Goal: Task Accomplishment & Management: Complete application form

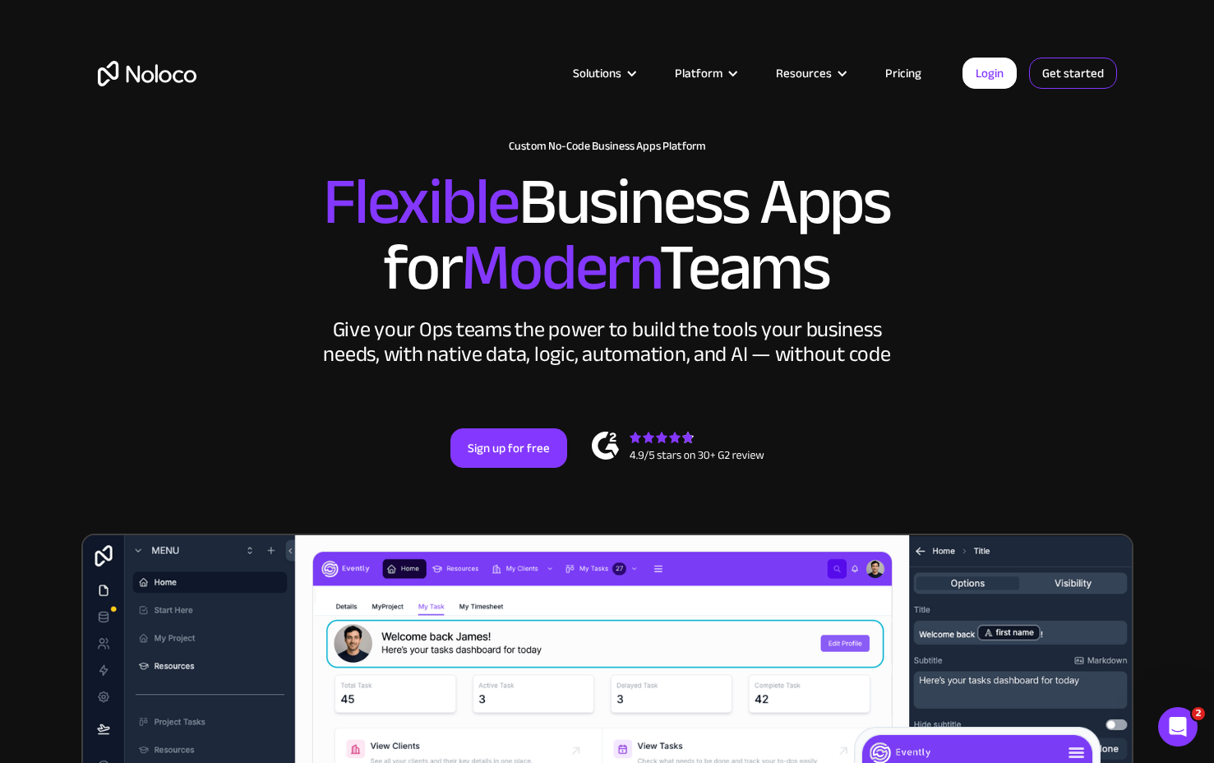
click at [1057, 84] on link "Get started" at bounding box center [1073, 73] width 88 height 31
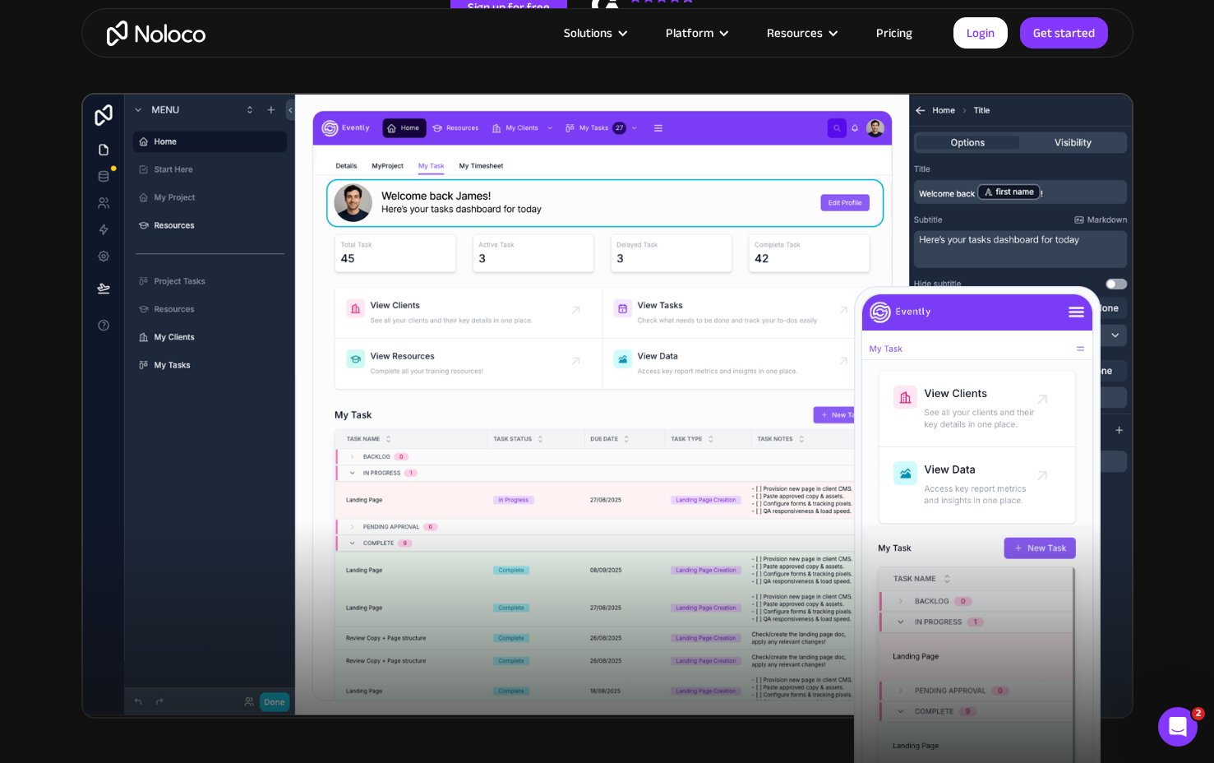
scroll to position [422, 0]
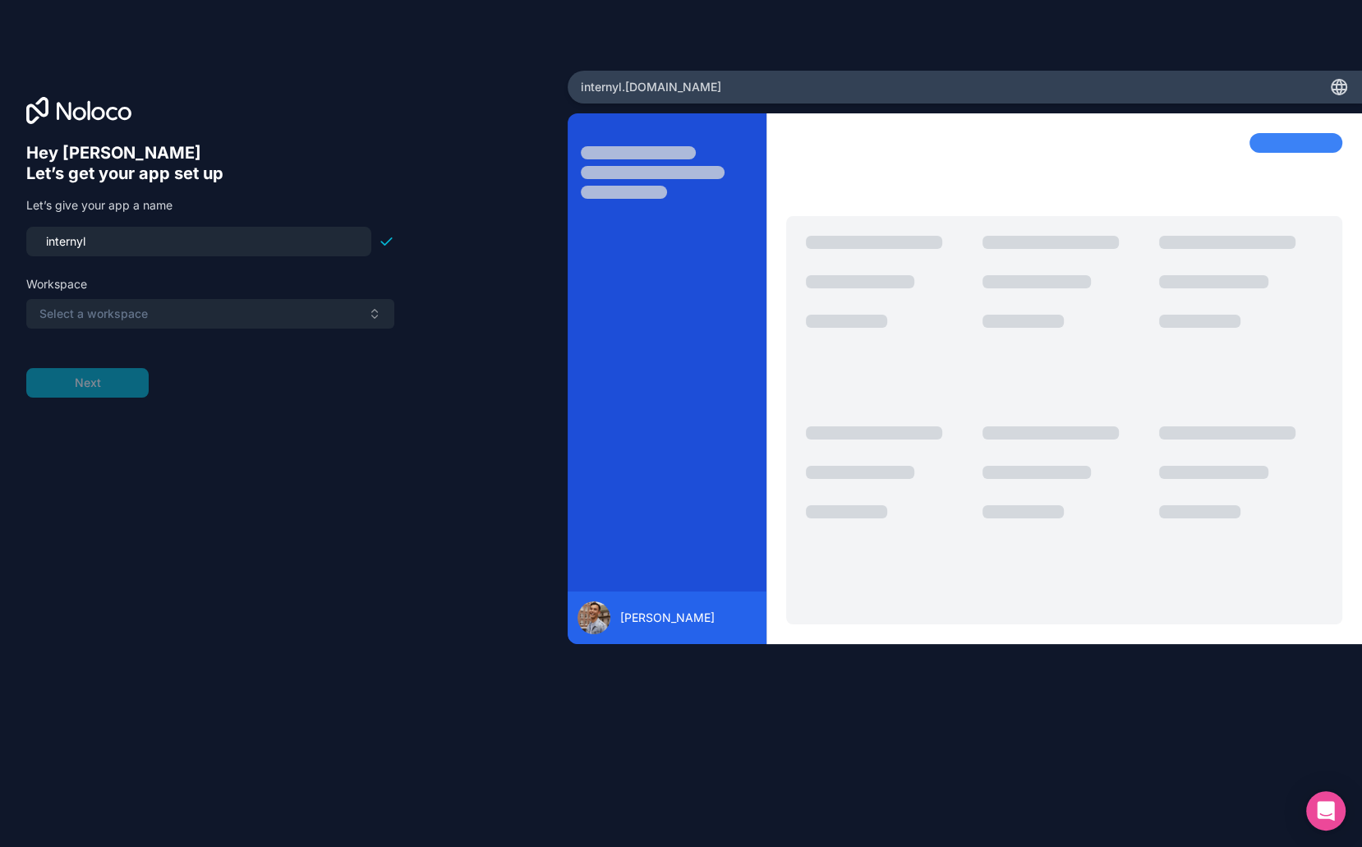
click at [216, 247] on input "internyl" at bounding box center [198, 241] width 325 height 23
type input "noboringbrands"
click at [185, 312] on button "Select a workspace" at bounding box center [210, 314] width 368 height 30
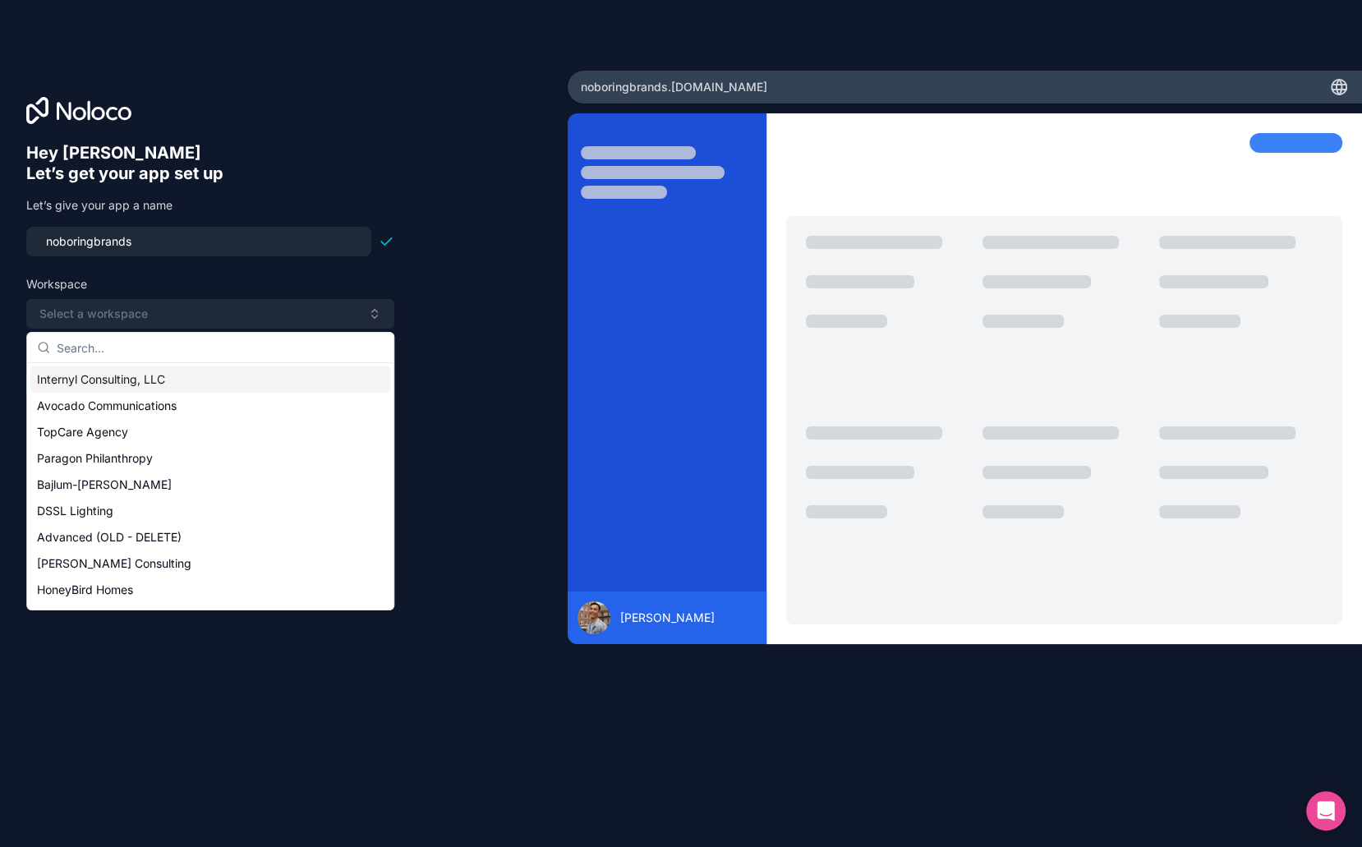
click at [164, 372] on div "Internyl Consulting, LLC" at bounding box center [210, 380] width 360 height 26
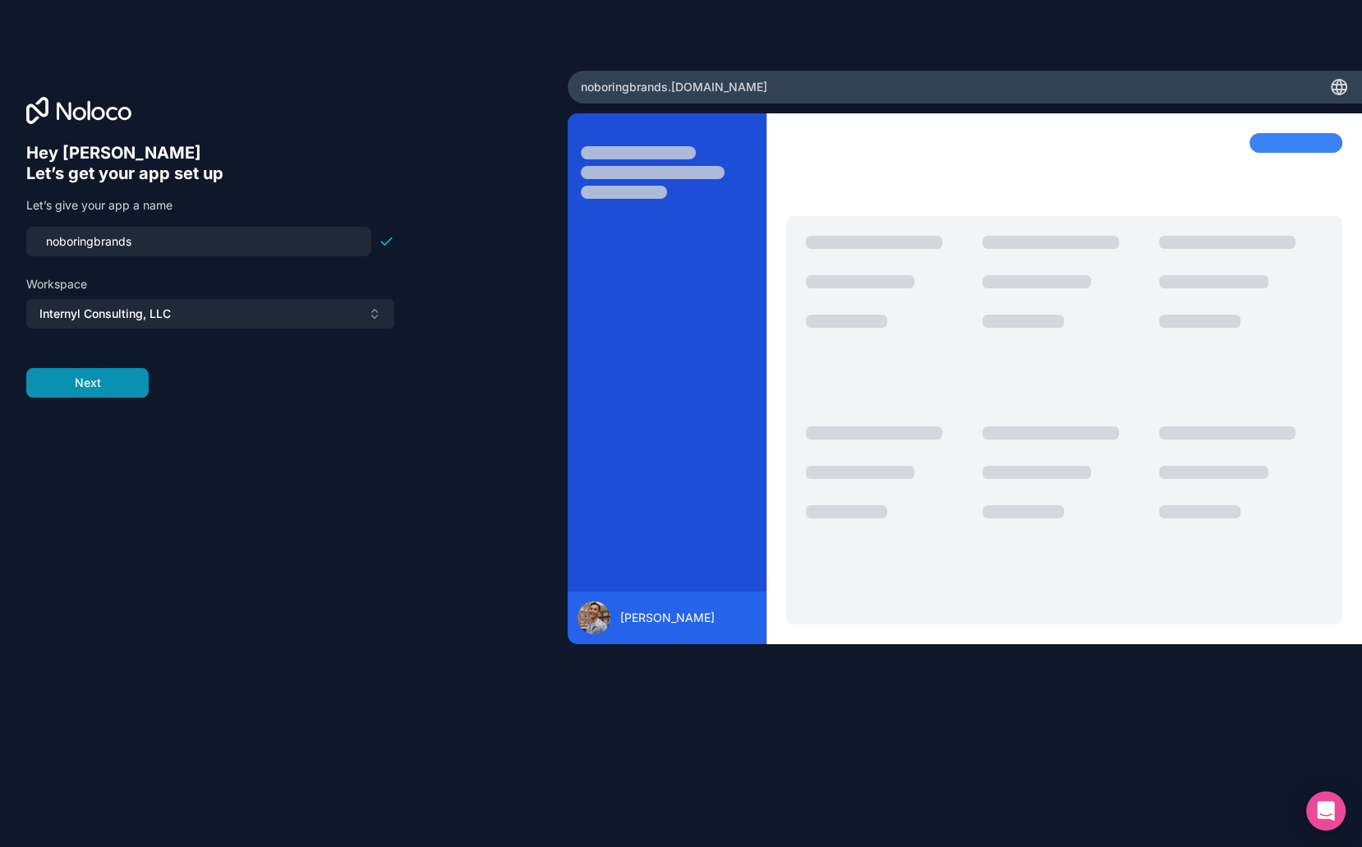
click at [136, 387] on button "Next" at bounding box center [87, 383] width 122 height 30
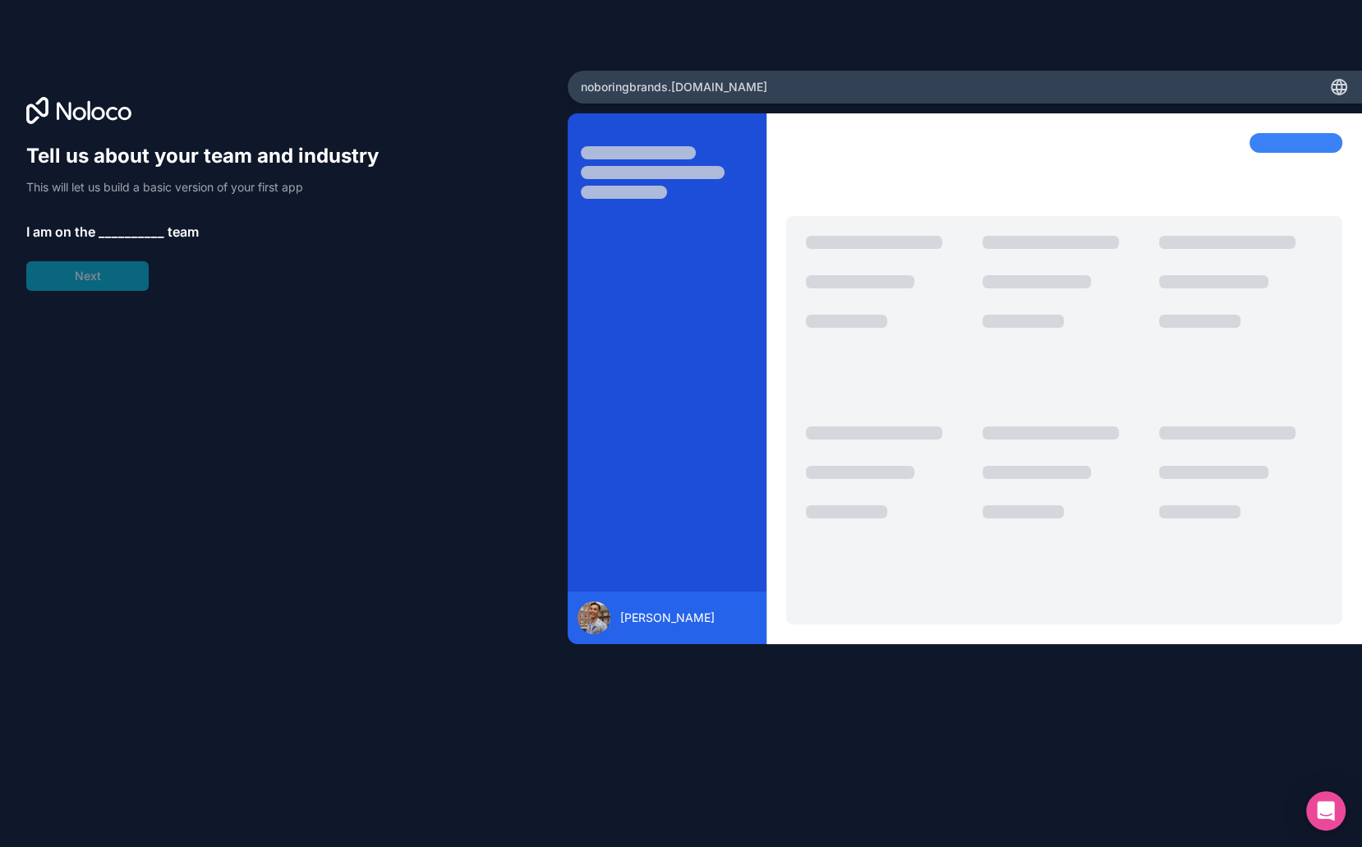
click at [136, 231] on span "__________" at bounding box center [132, 232] width 66 height 20
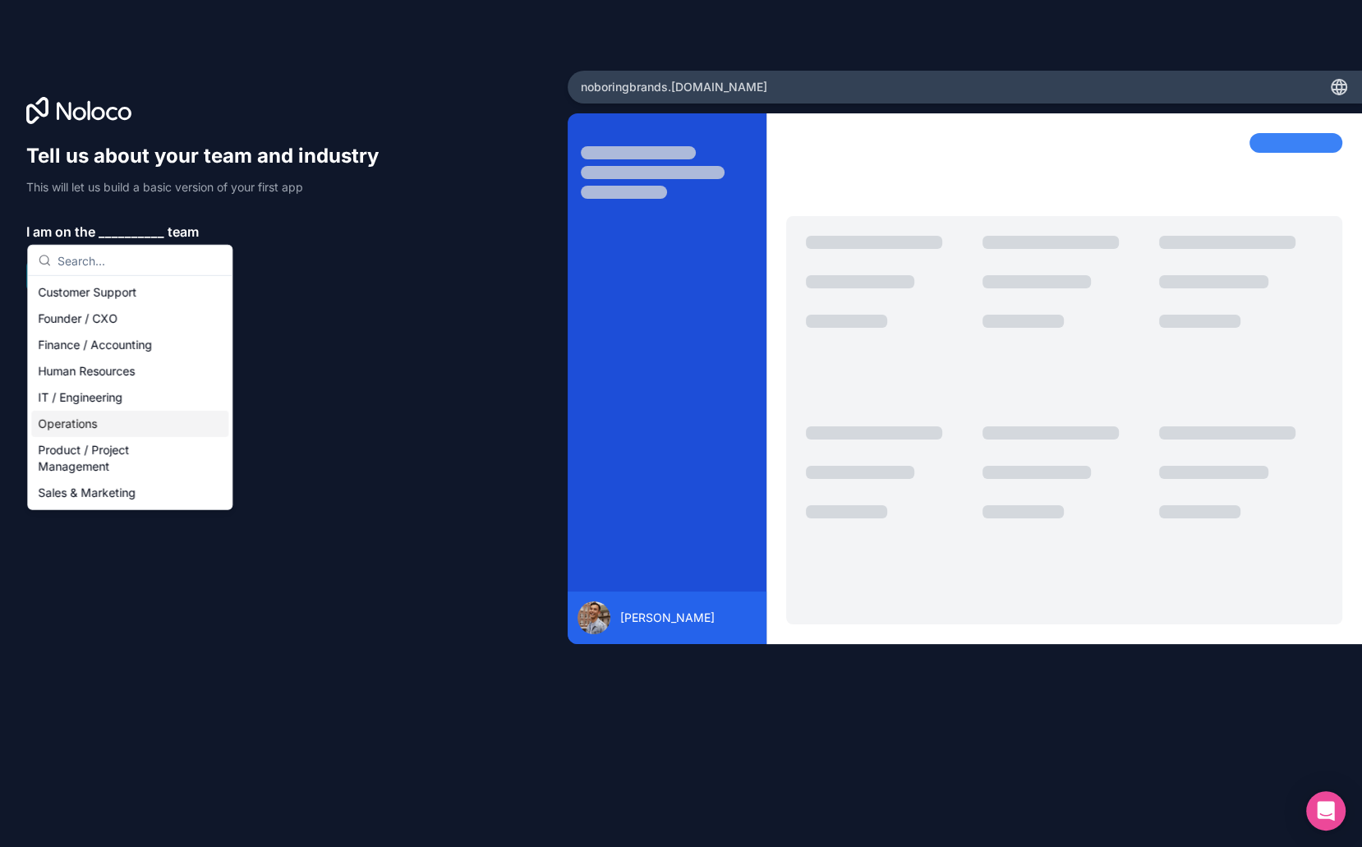
click at [122, 422] on div "Operations" at bounding box center [129, 424] width 197 height 26
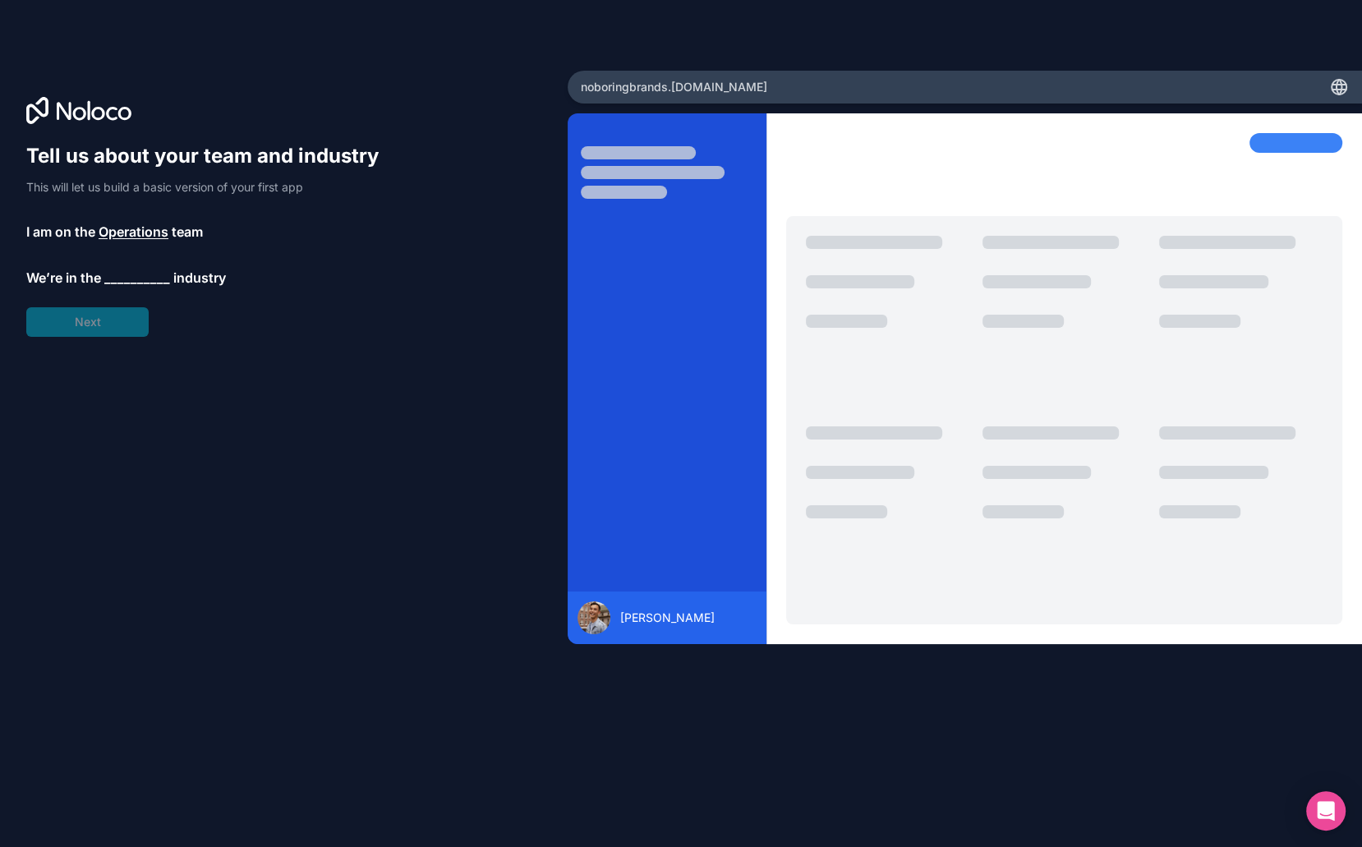
click at [130, 273] on span "__________" at bounding box center [137, 278] width 66 height 20
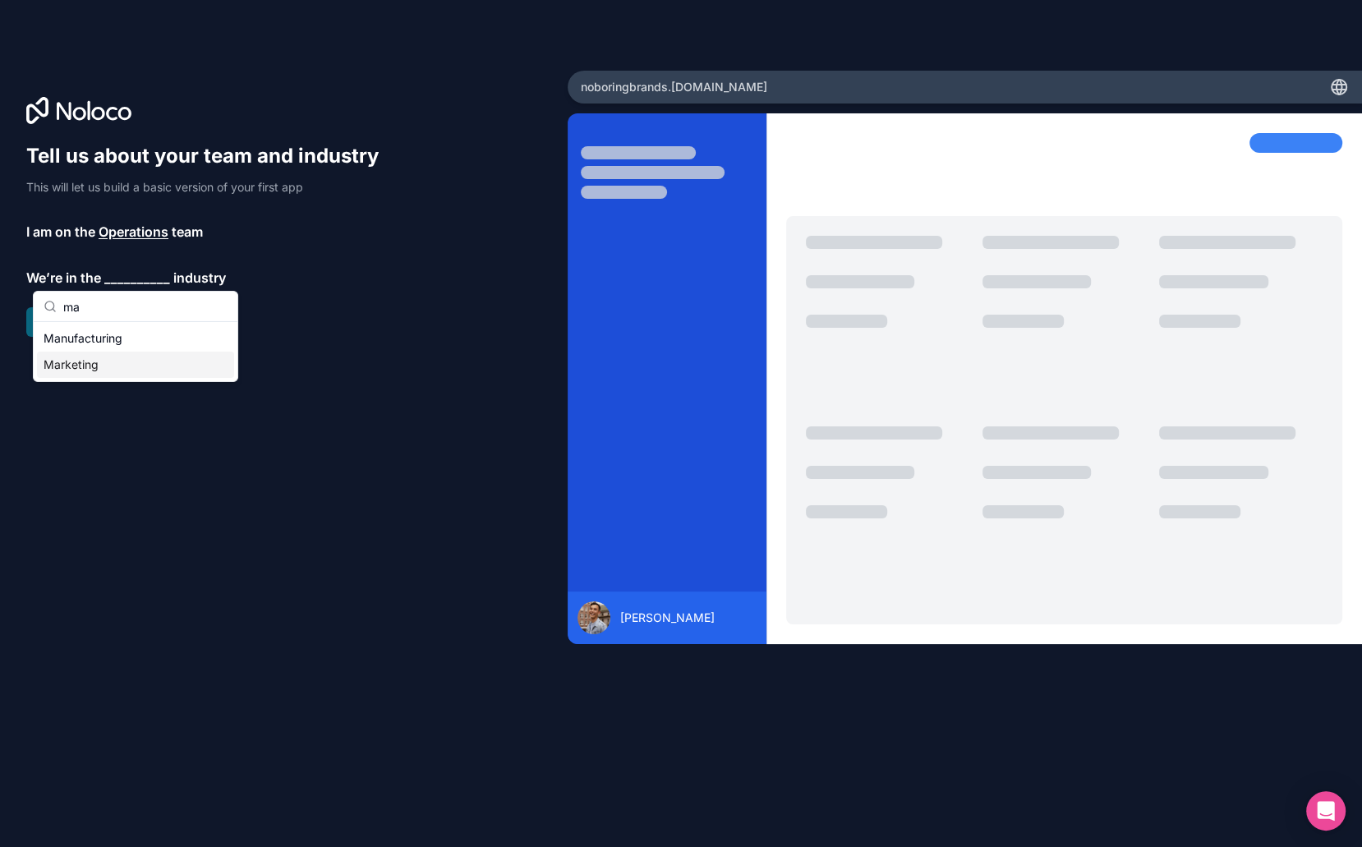
type input "ma"
click at [107, 367] on div "Marketing" at bounding box center [135, 365] width 197 height 26
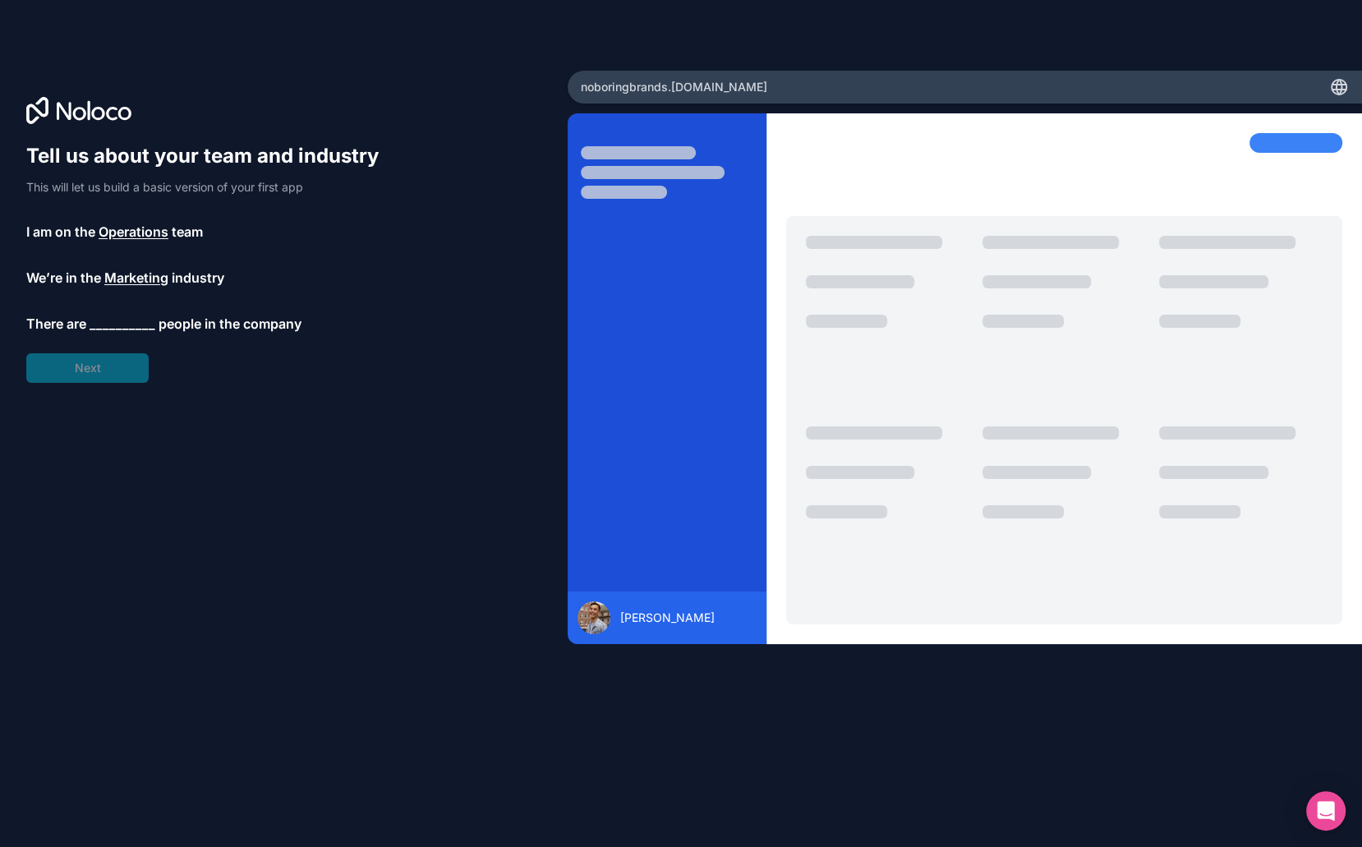
click at [114, 328] on span "__________" at bounding box center [123, 324] width 66 height 20
click at [94, 376] on button "Next" at bounding box center [87, 368] width 122 height 30
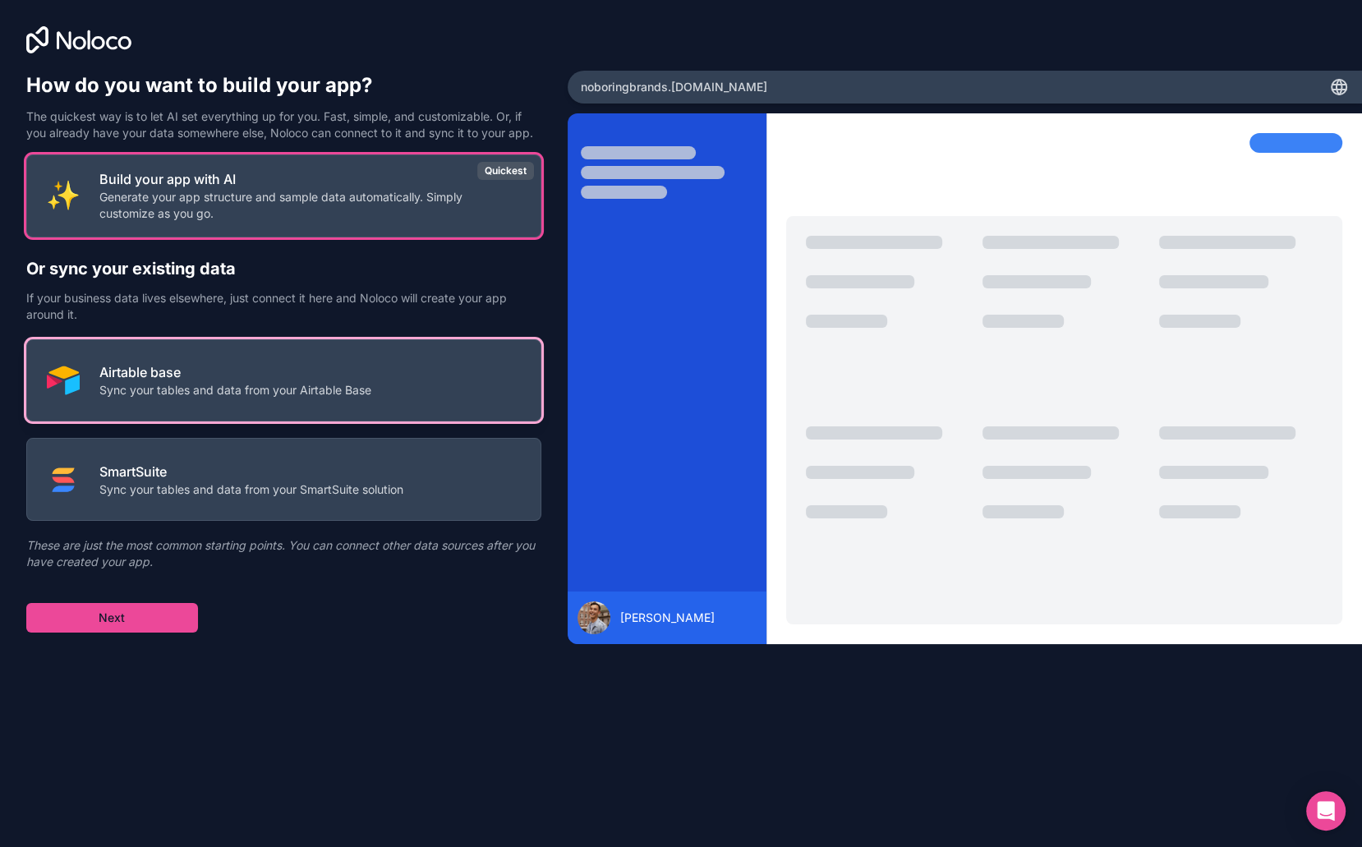
click at [95, 376] on button "Airtable base Sync your tables and data from your Airtable Base" at bounding box center [283, 380] width 515 height 83
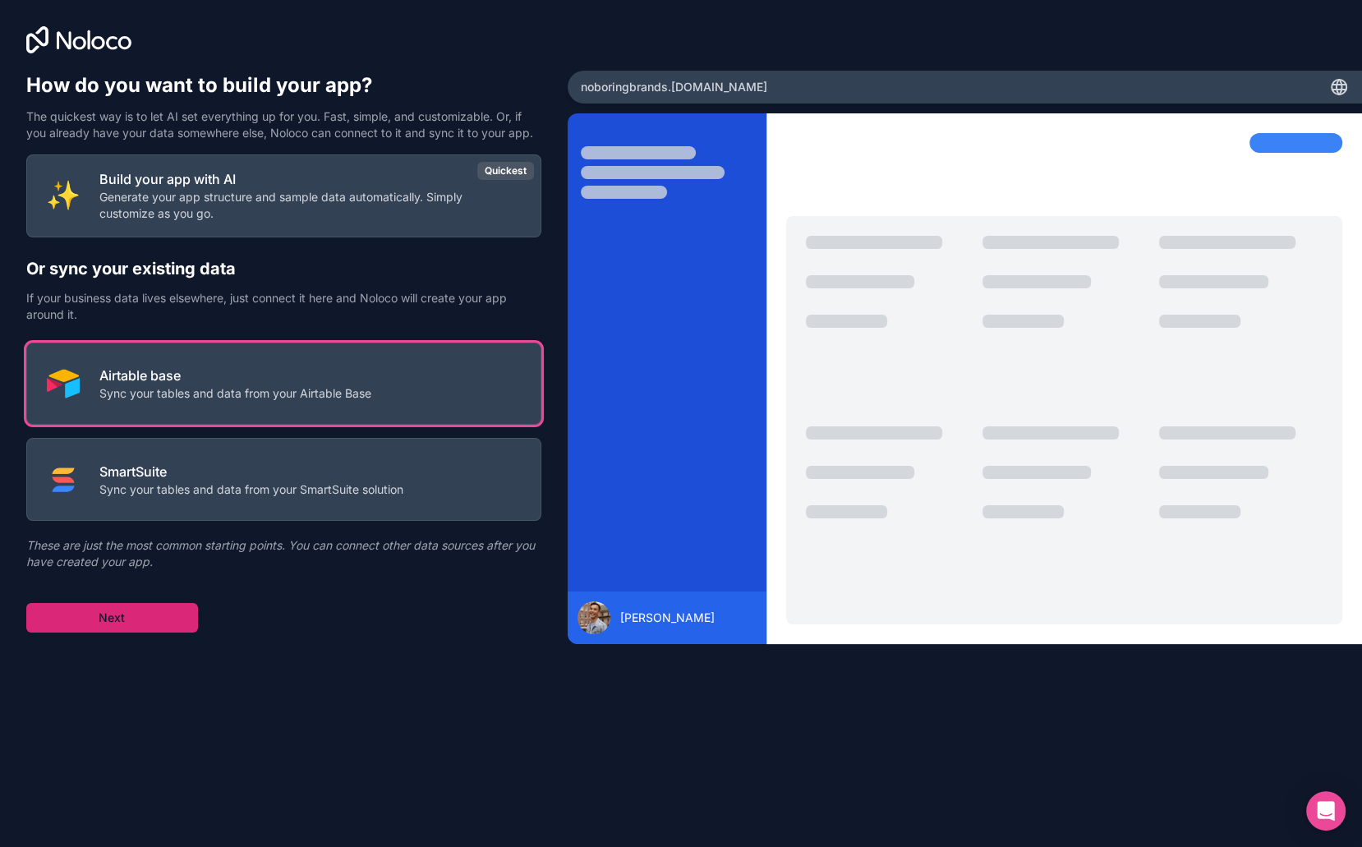
click at [146, 623] on button "Next" at bounding box center [112, 618] width 172 height 30
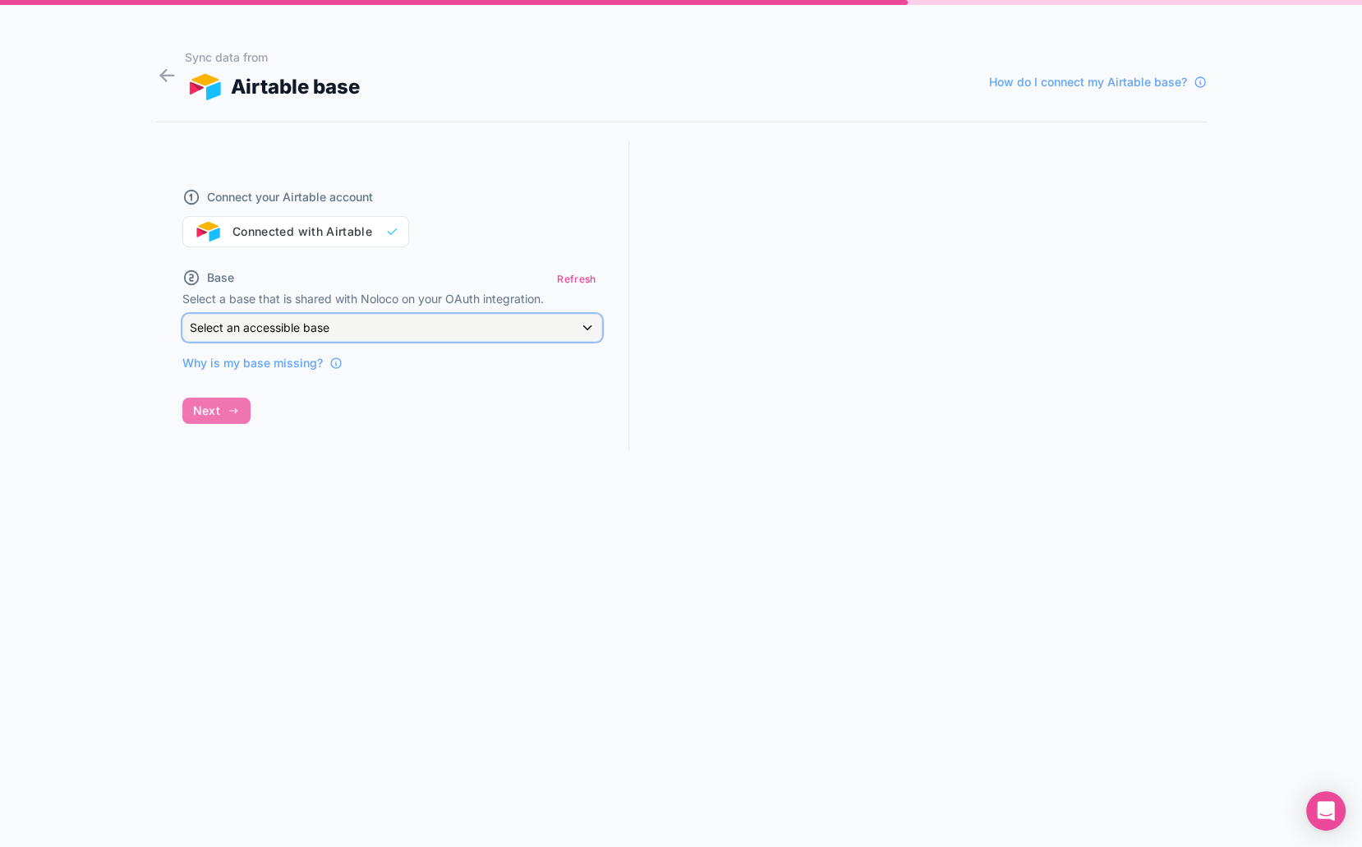
click at [311, 320] on span "Select an accessible base" at bounding box center [260, 327] width 140 height 14
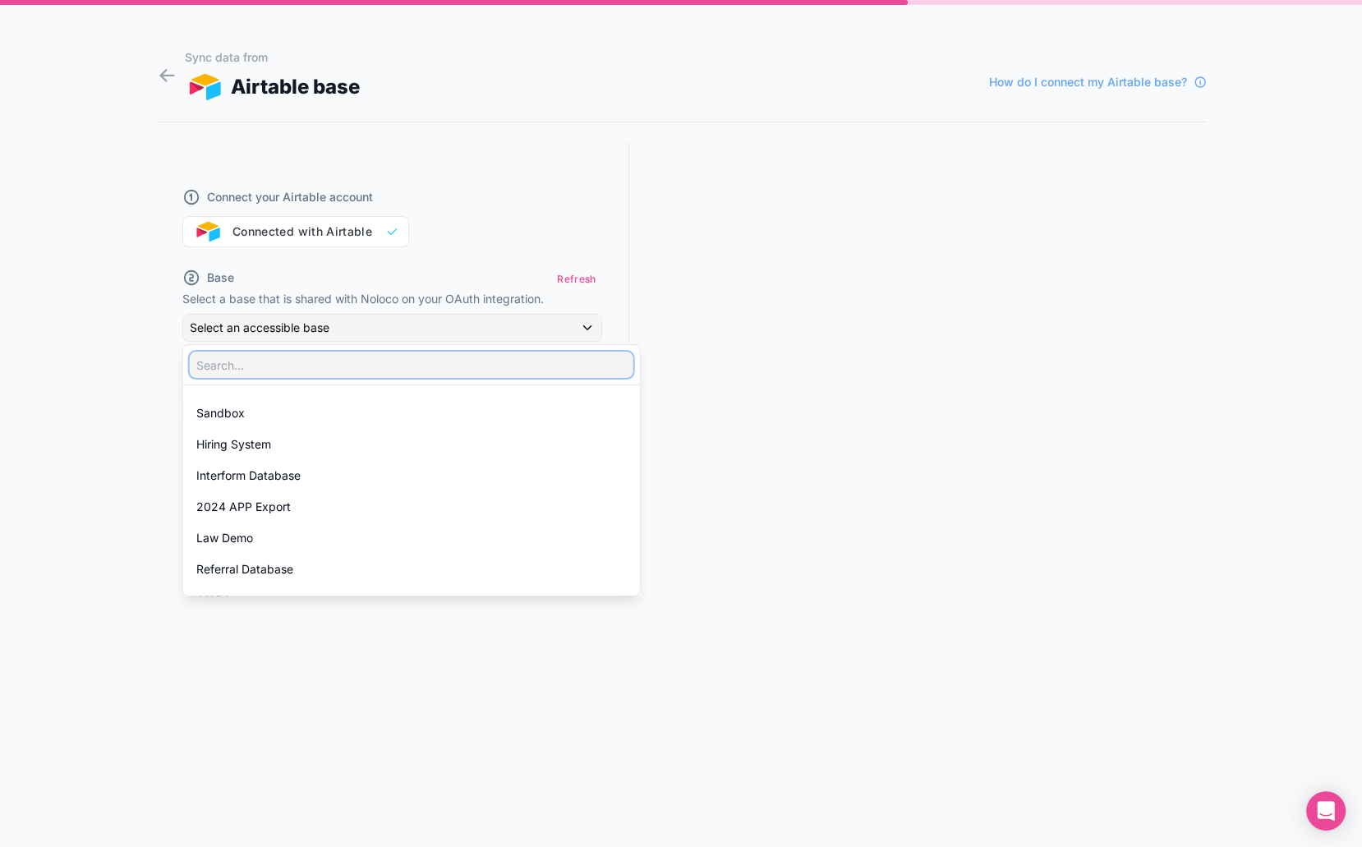
click at [305, 366] on input "text" at bounding box center [412, 365] width 444 height 26
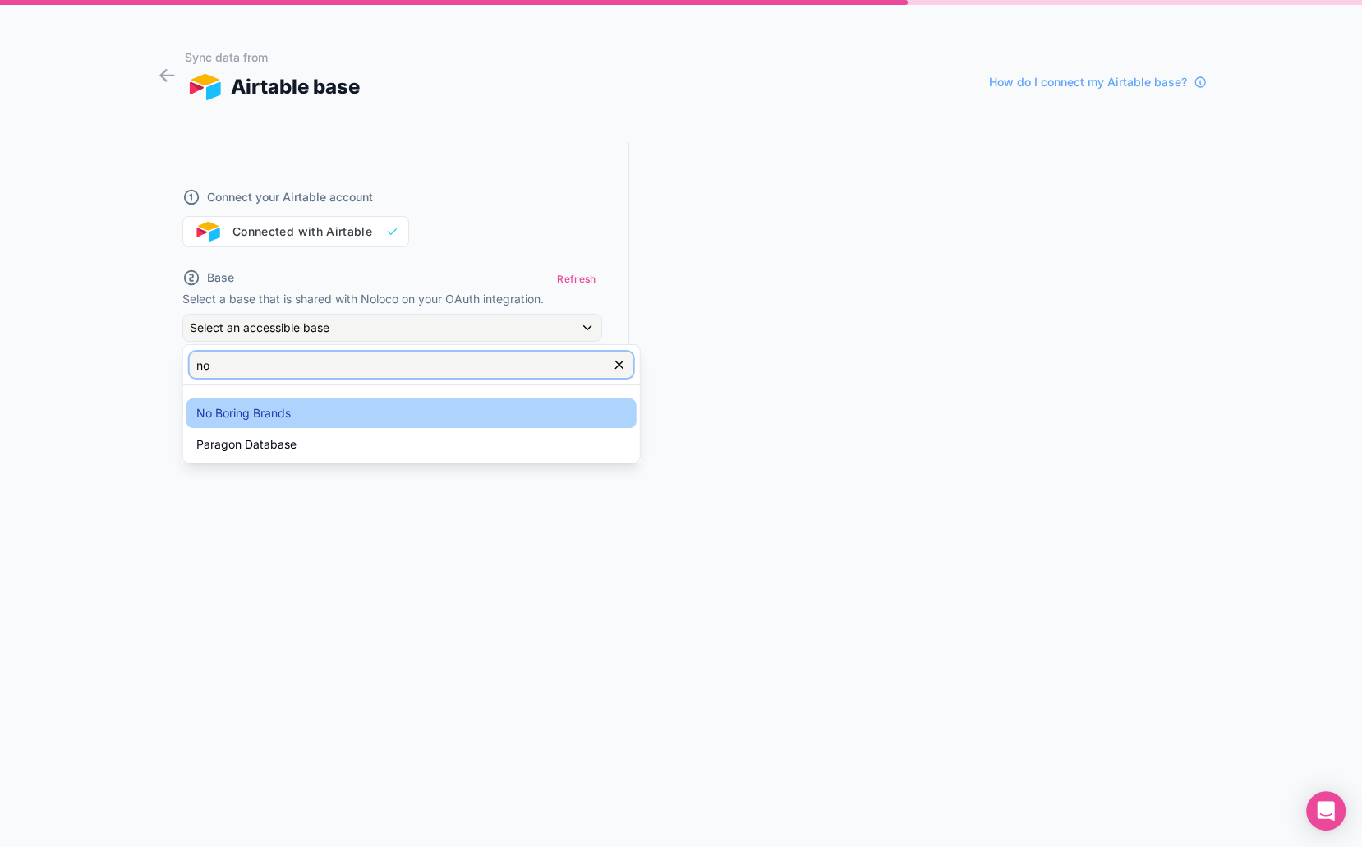
type input "no"
click at [306, 413] on div "No Boring Brands" at bounding box center [411, 413] width 431 height 20
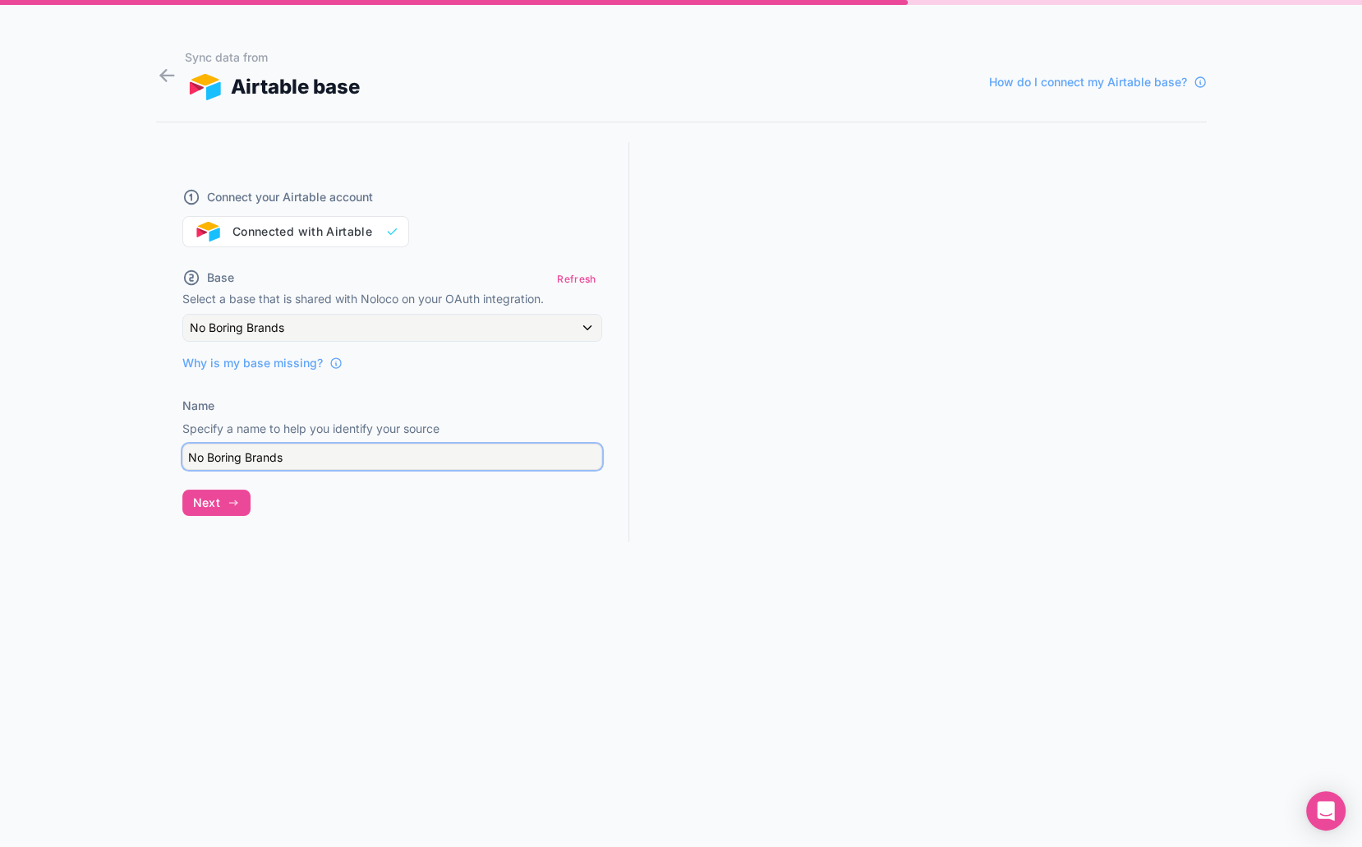
click at [233, 459] on input "No Boring Brands" at bounding box center [392, 457] width 420 height 26
type input "NBB Database"
click at [205, 490] on button "Next" at bounding box center [216, 503] width 68 height 26
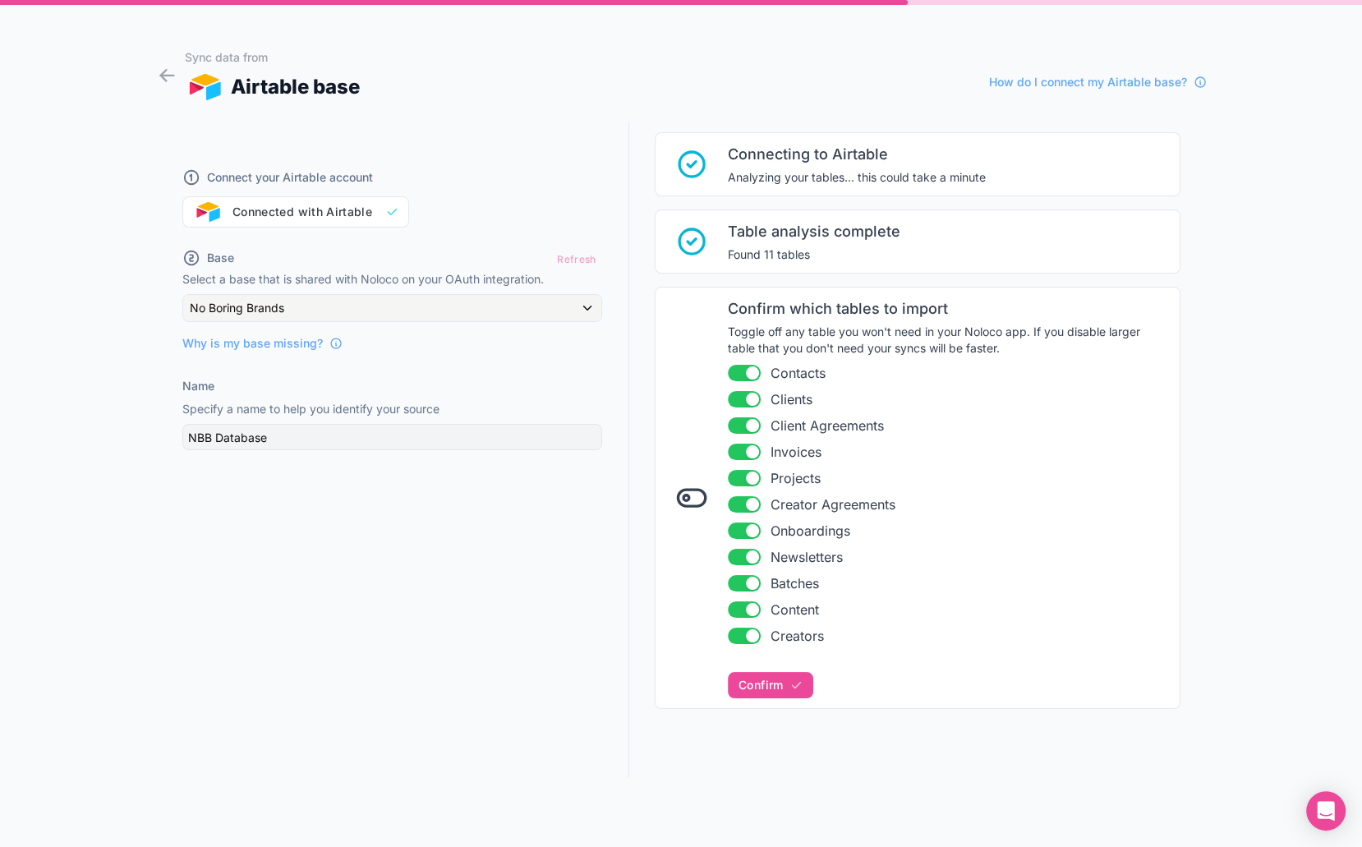
scroll to position [30, 0]
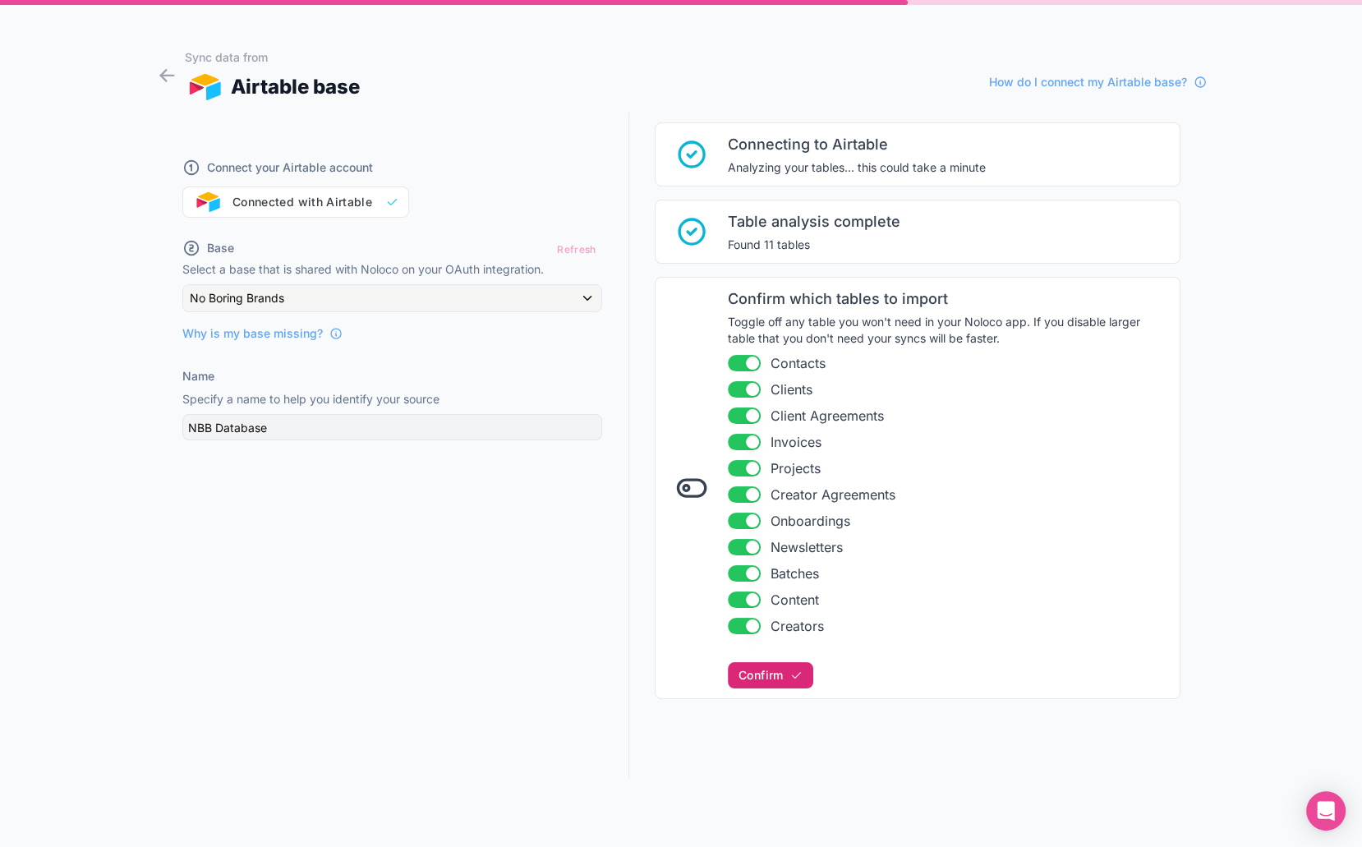
click at [751, 675] on span "Confirm" at bounding box center [761, 675] width 44 height 15
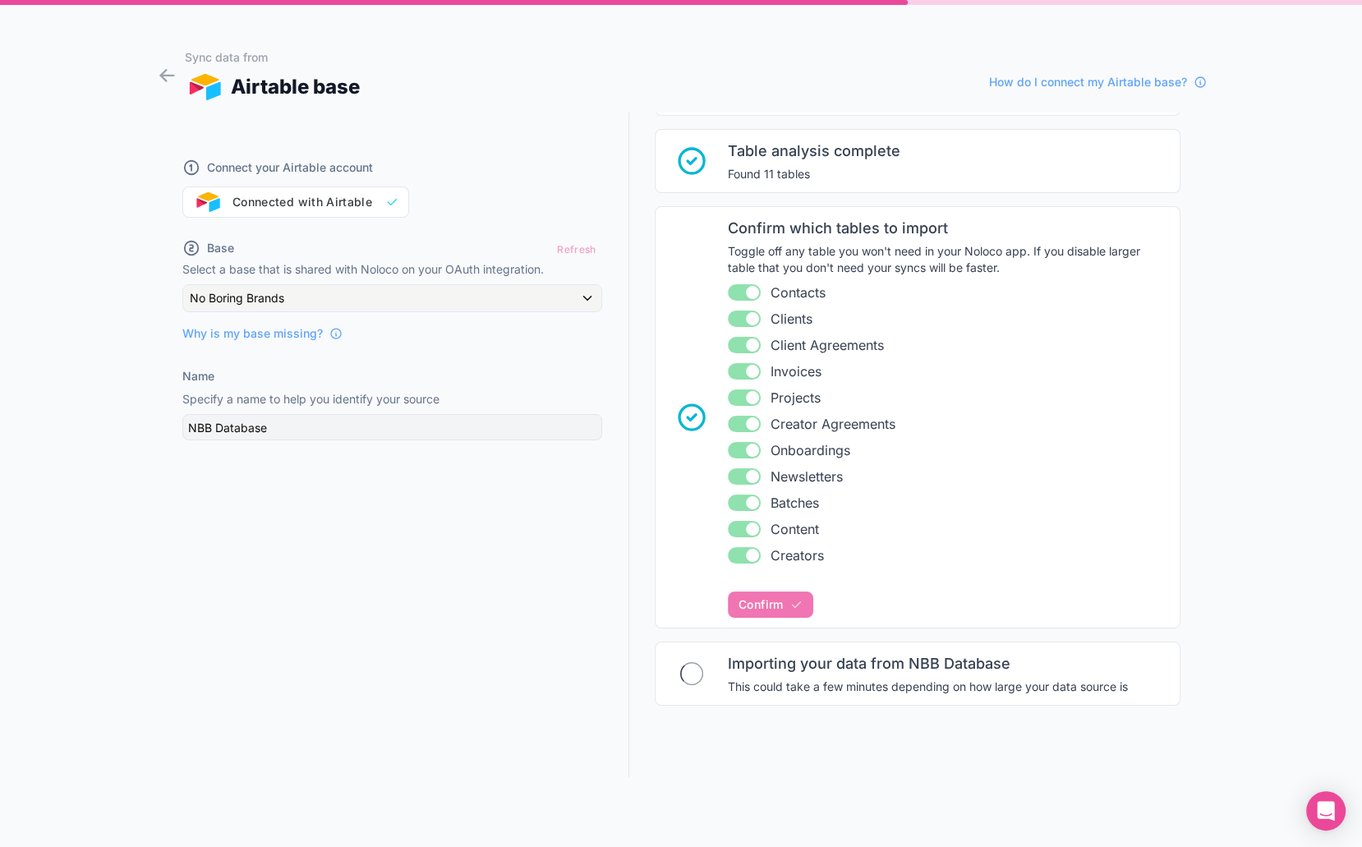
scroll to position [119, 0]
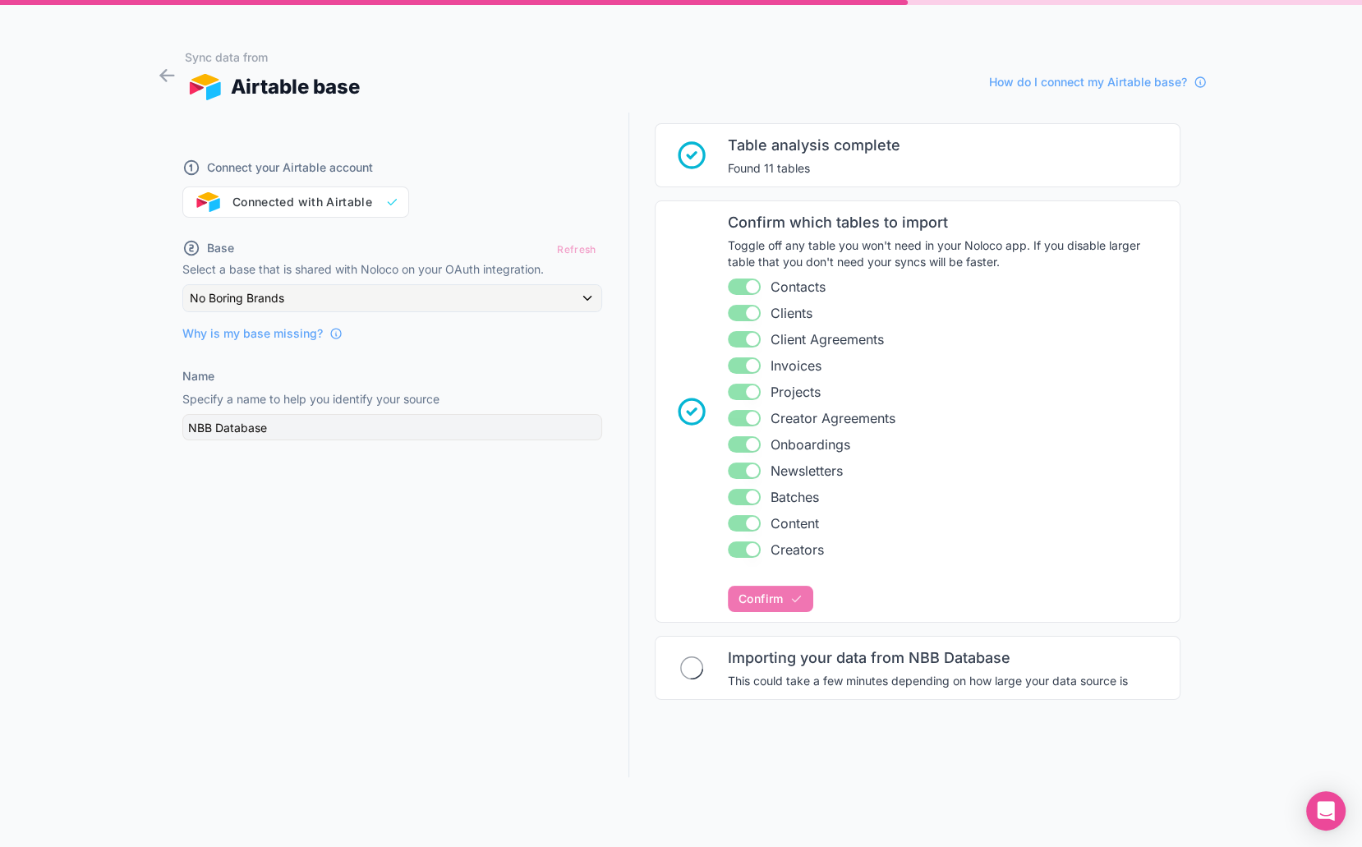
click at [492, 704] on div "Connect your Airtable account Connected with Airtable Base Refresh Select a bas…" at bounding box center [392, 446] width 473 height 666
click at [488, 424] on div "NBB Database" at bounding box center [392, 427] width 420 height 26
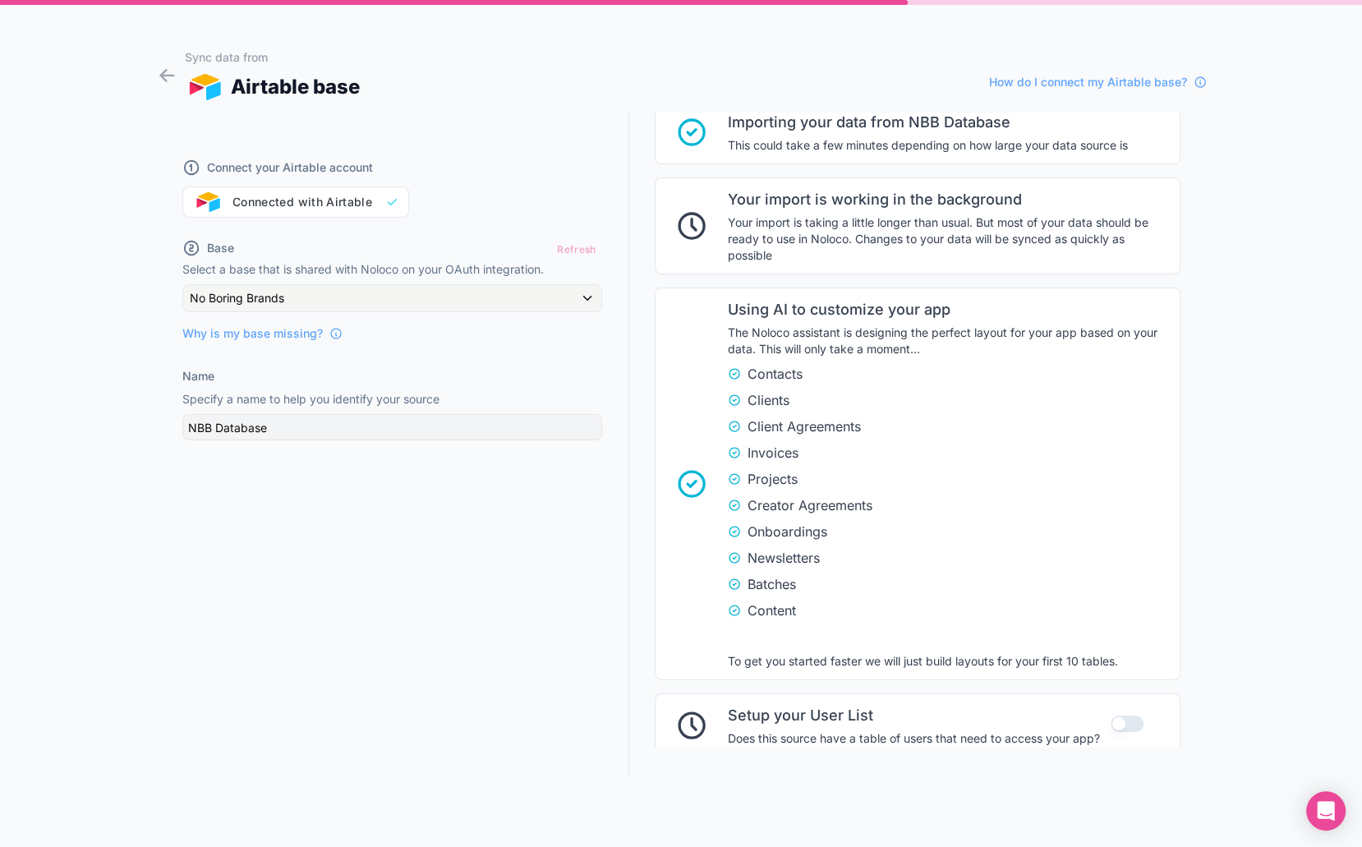
scroll to position [760, 0]
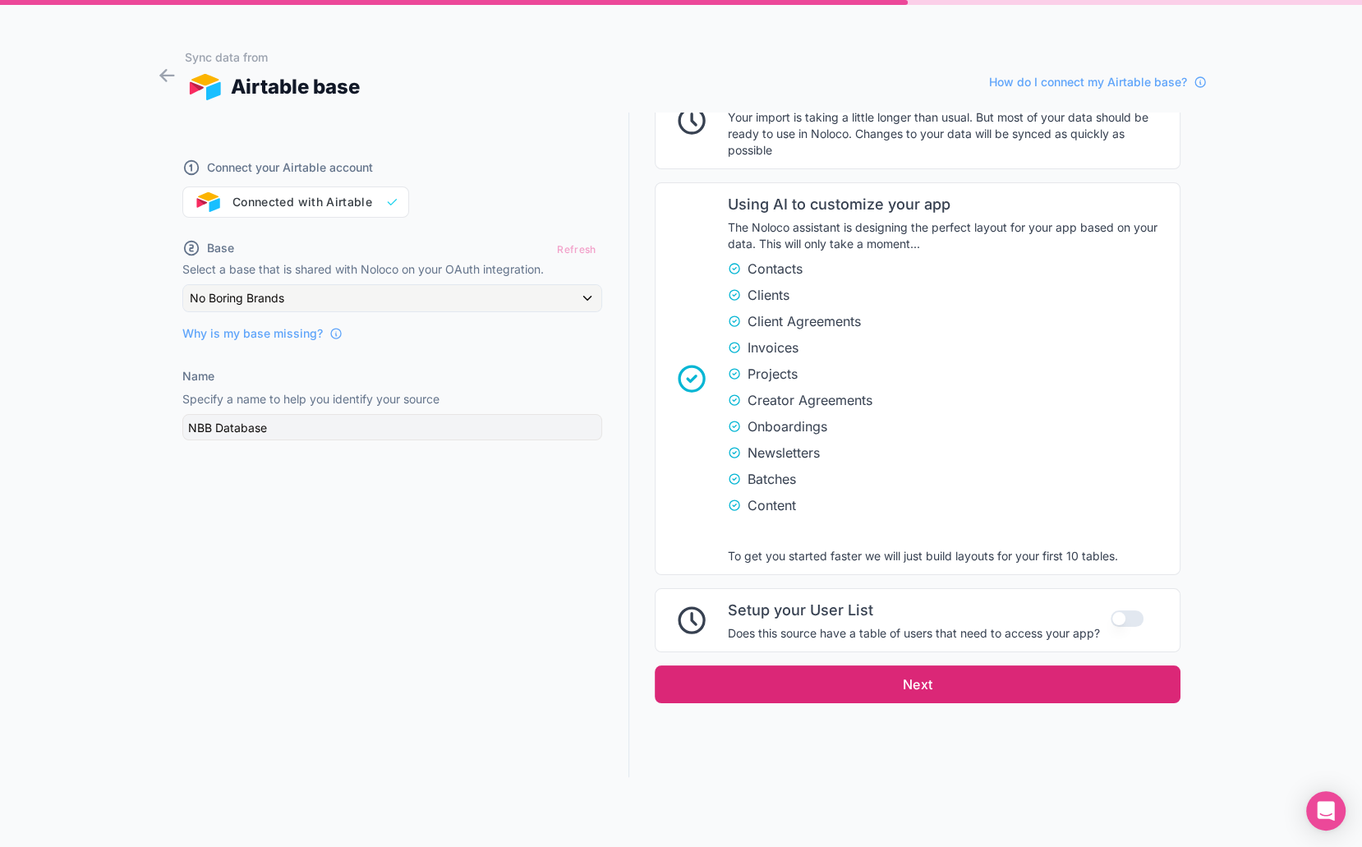
click at [1020, 679] on button "Next" at bounding box center [918, 685] width 526 height 38
